Goal: Find specific page/section

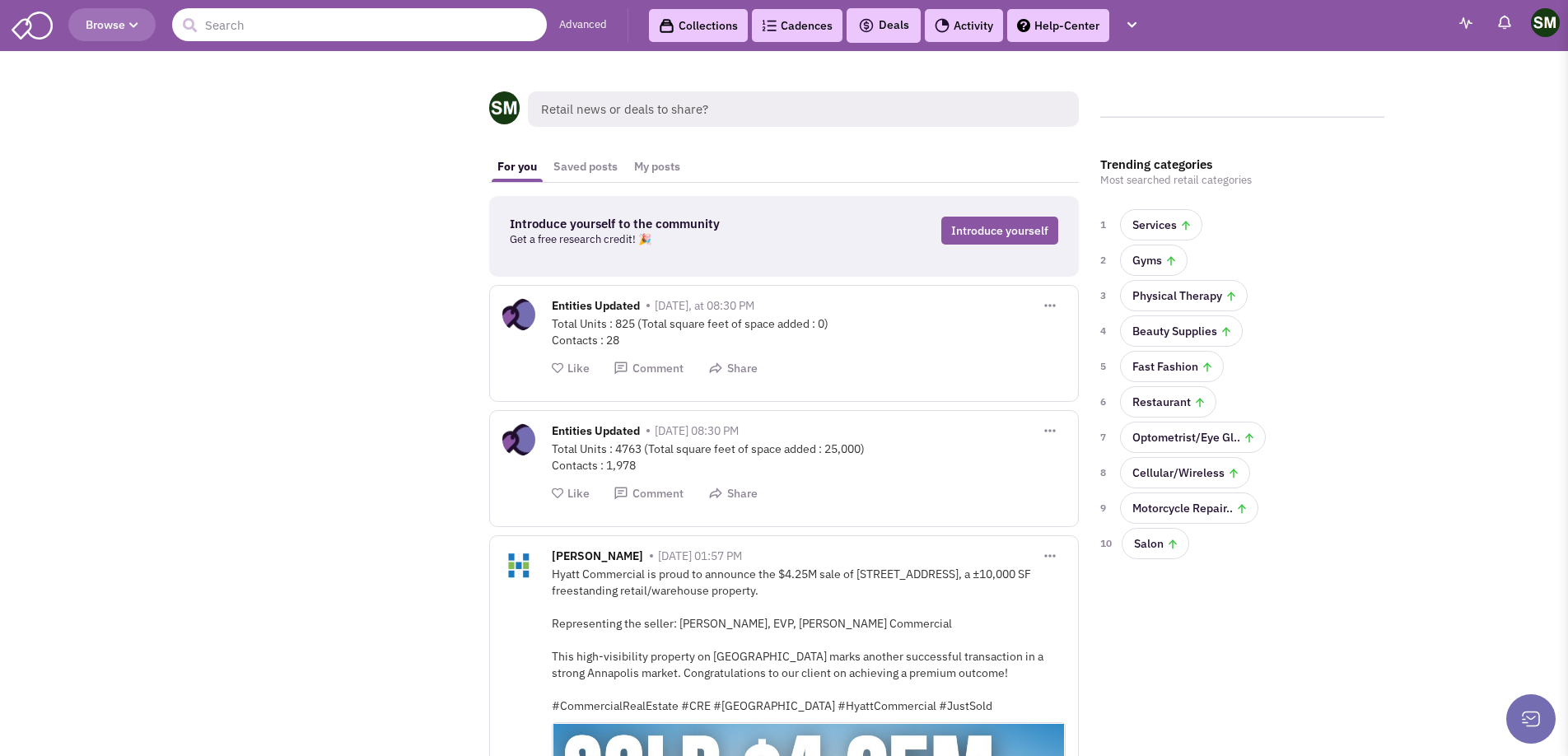
click at [336, 32] on input "text" at bounding box center [359, 25] width 375 height 33
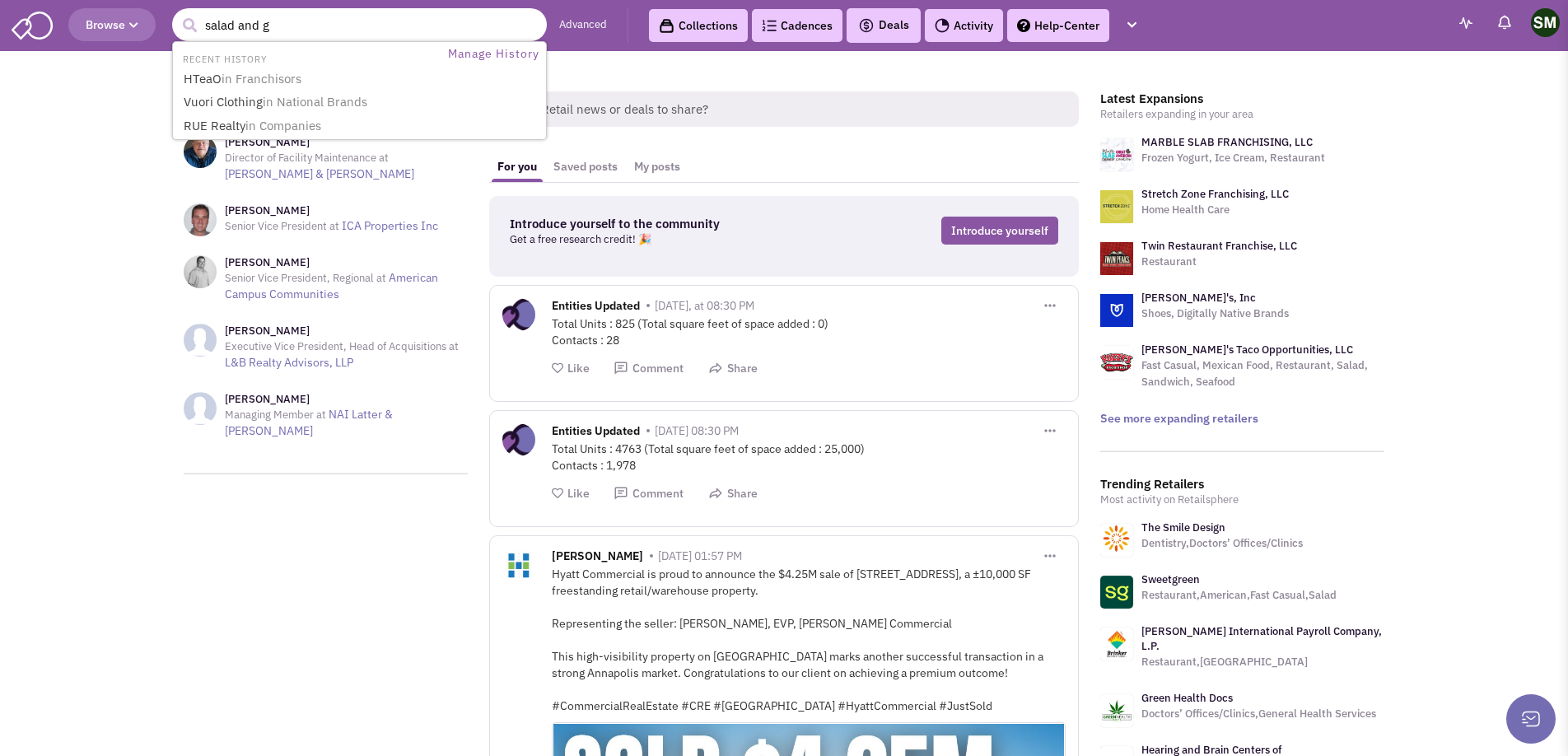
type input "salad and go"
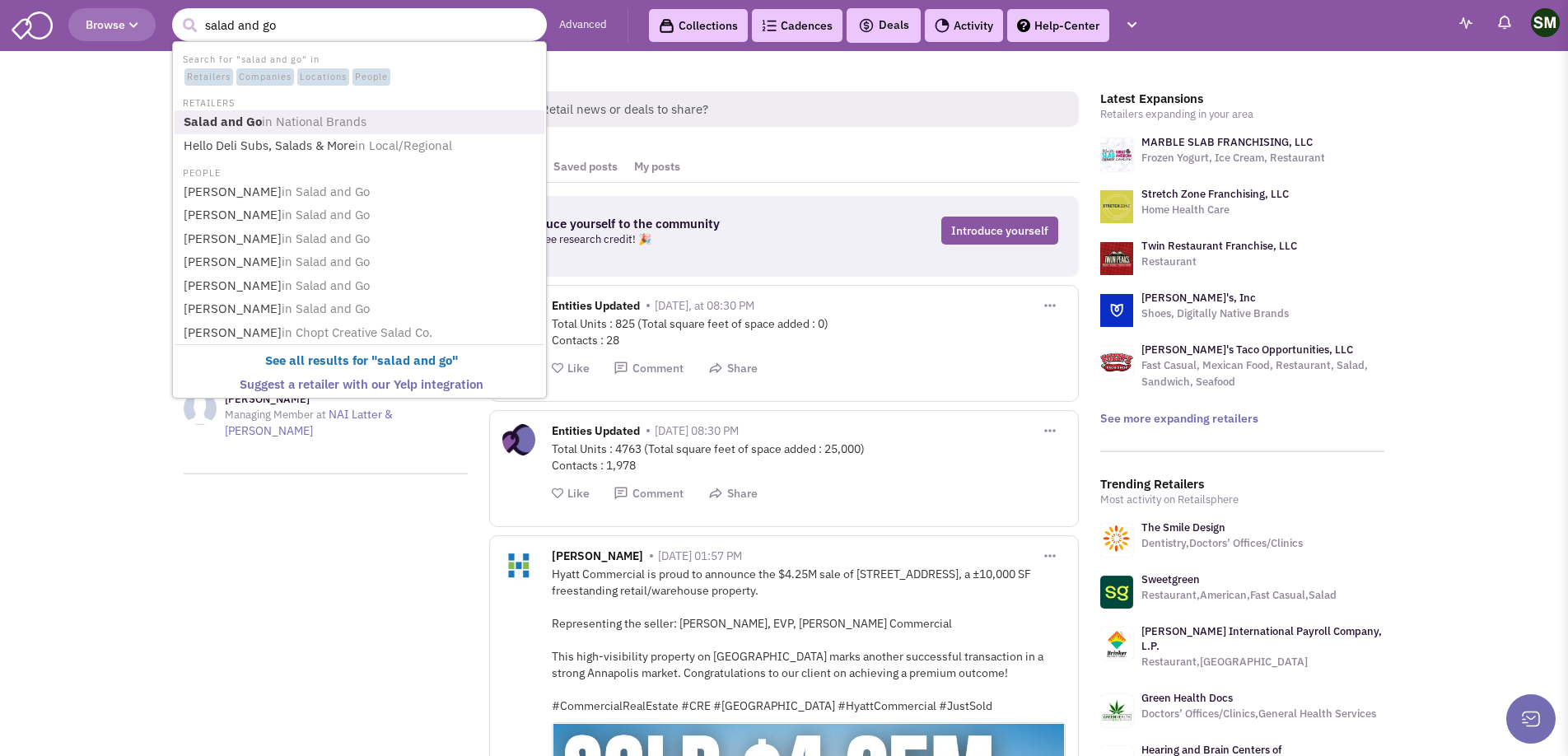
click at [291, 123] on span "in National Brands" at bounding box center [314, 121] width 105 height 16
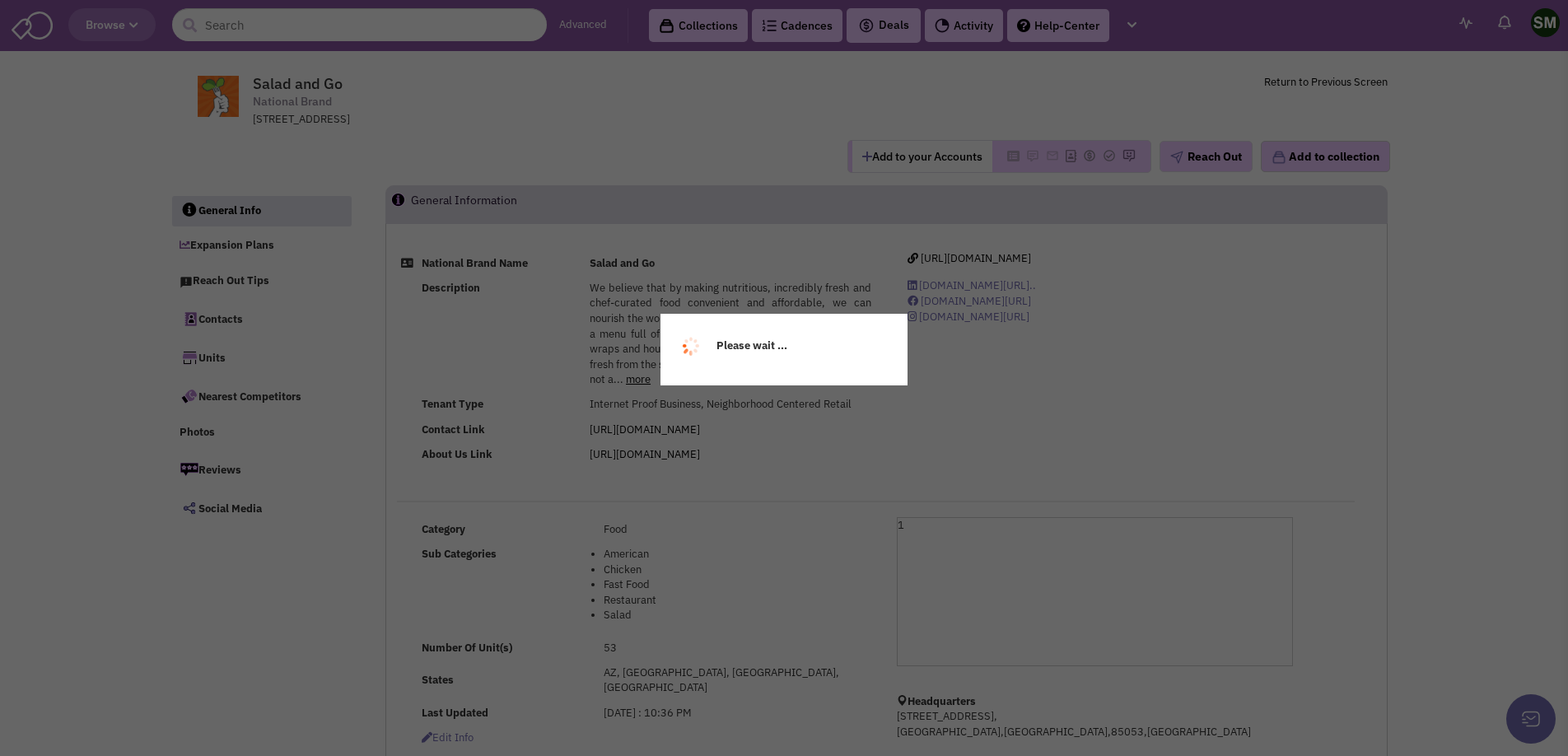
select select
